Goal: Navigation & Orientation: Find specific page/section

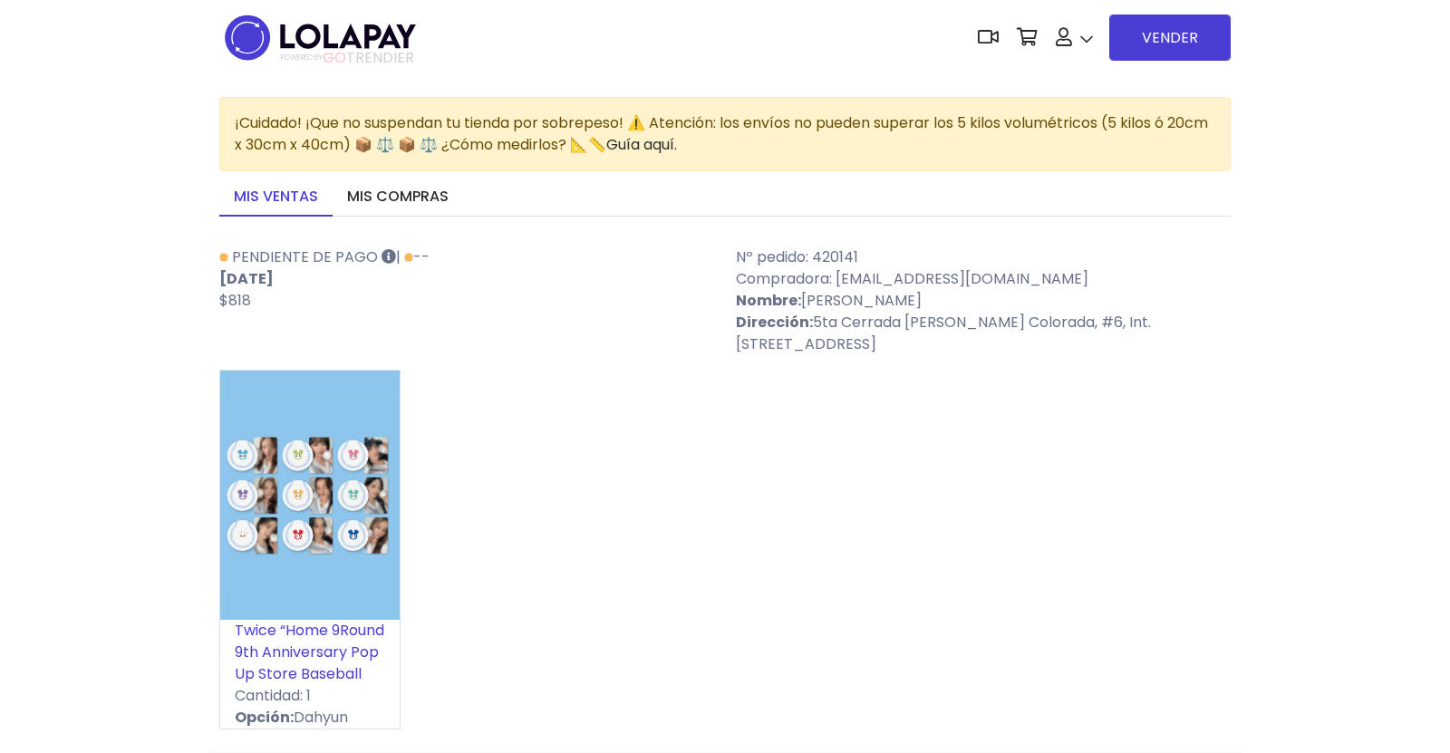
click at [258, 32] on img at bounding box center [320, 37] width 202 height 57
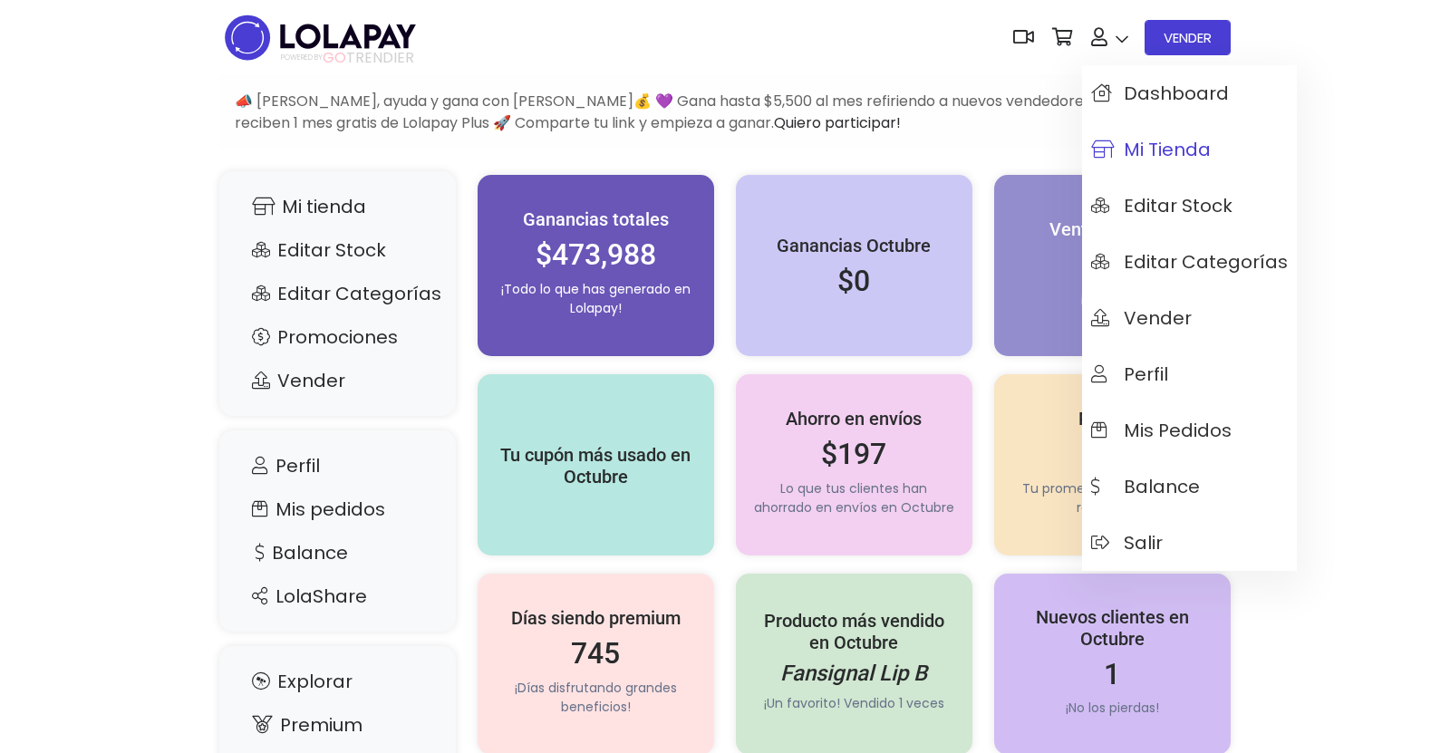
click at [1158, 150] on span "Mi tienda" at bounding box center [1151, 150] width 120 height 20
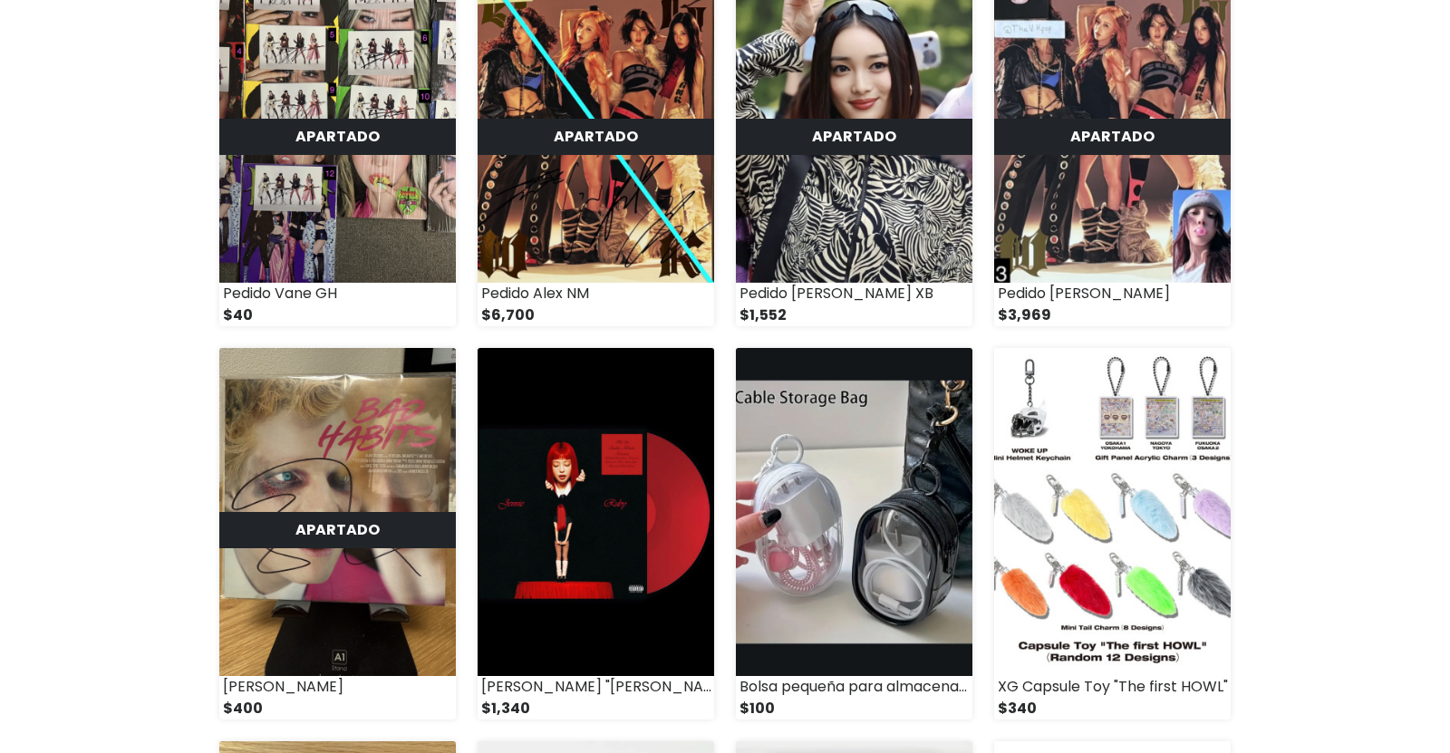
scroll to position [323, 0]
